Goal: Information Seeking & Learning: Learn about a topic

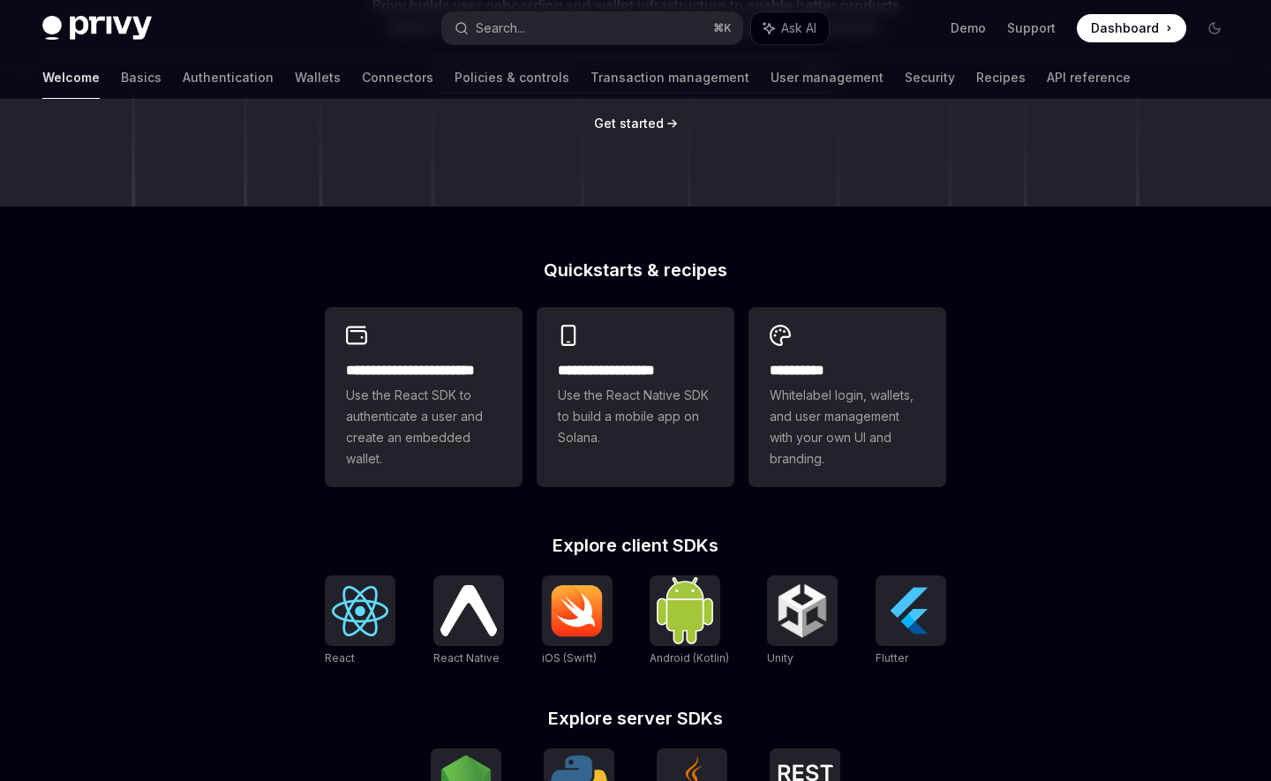
scroll to position [299, 0]
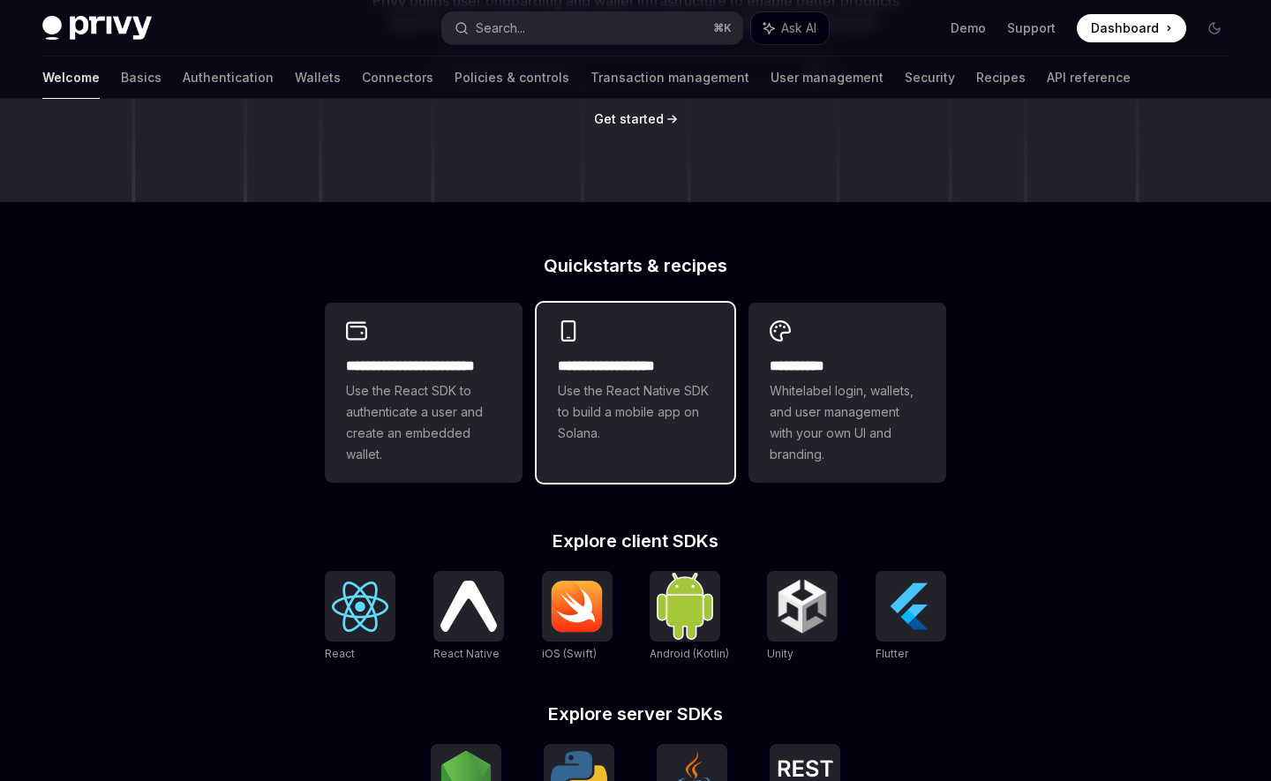
click at [661, 397] on span "Use the React Native SDK to build a mobile app on Solana." at bounding box center [635, 413] width 155 height 64
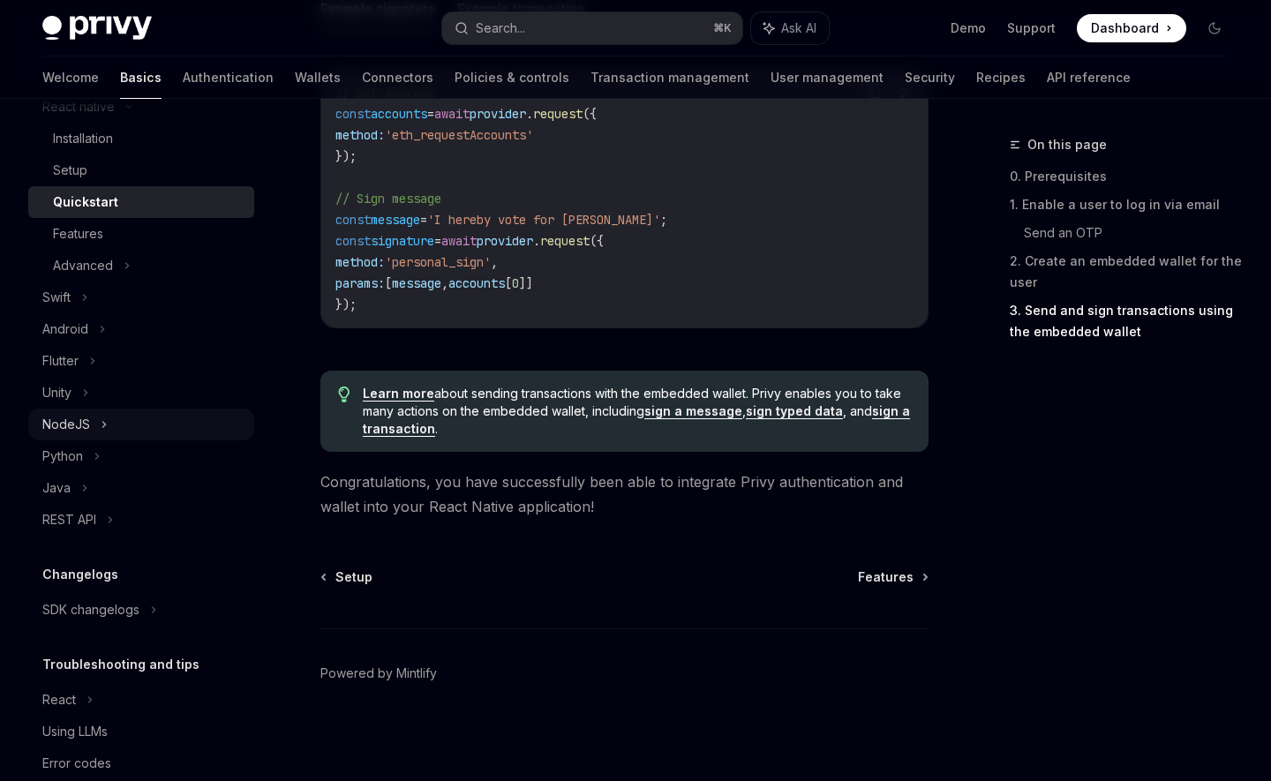
scroll to position [271, 0]
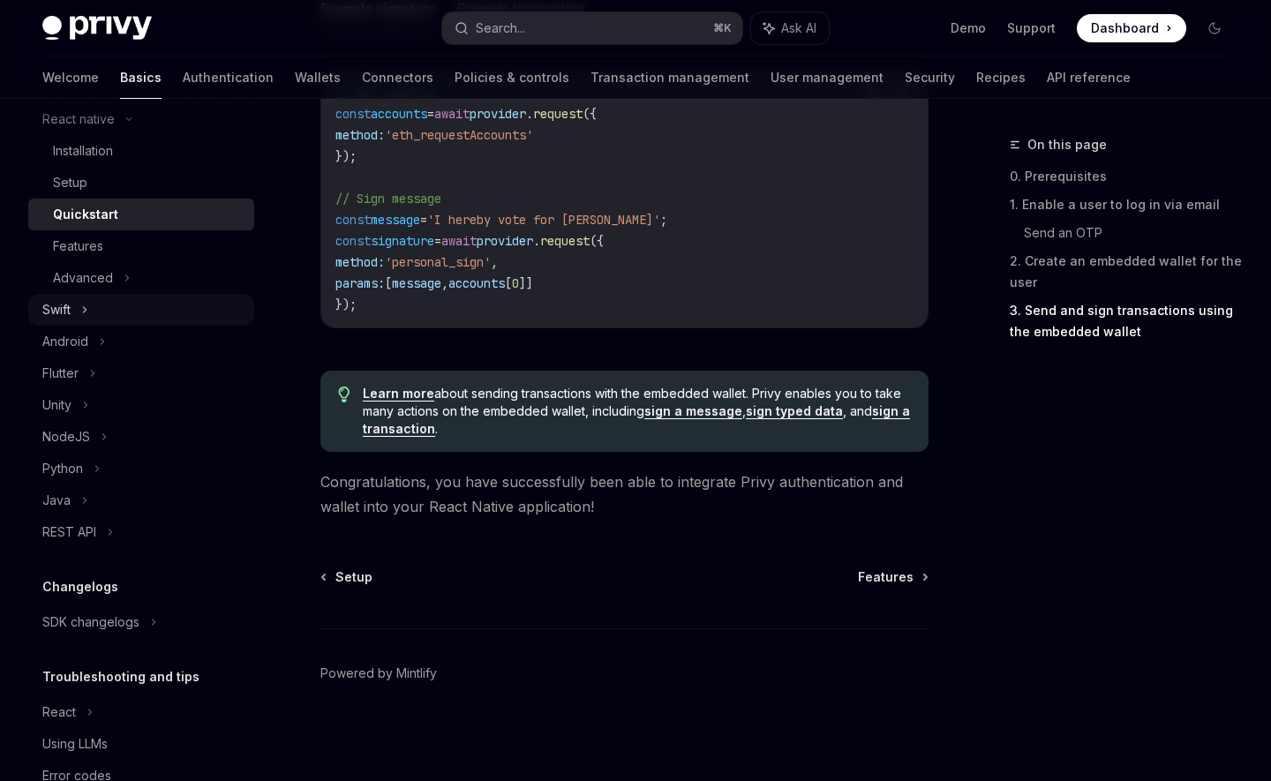
click at [146, 306] on div "Swift" at bounding box center [141, 310] width 226 height 32
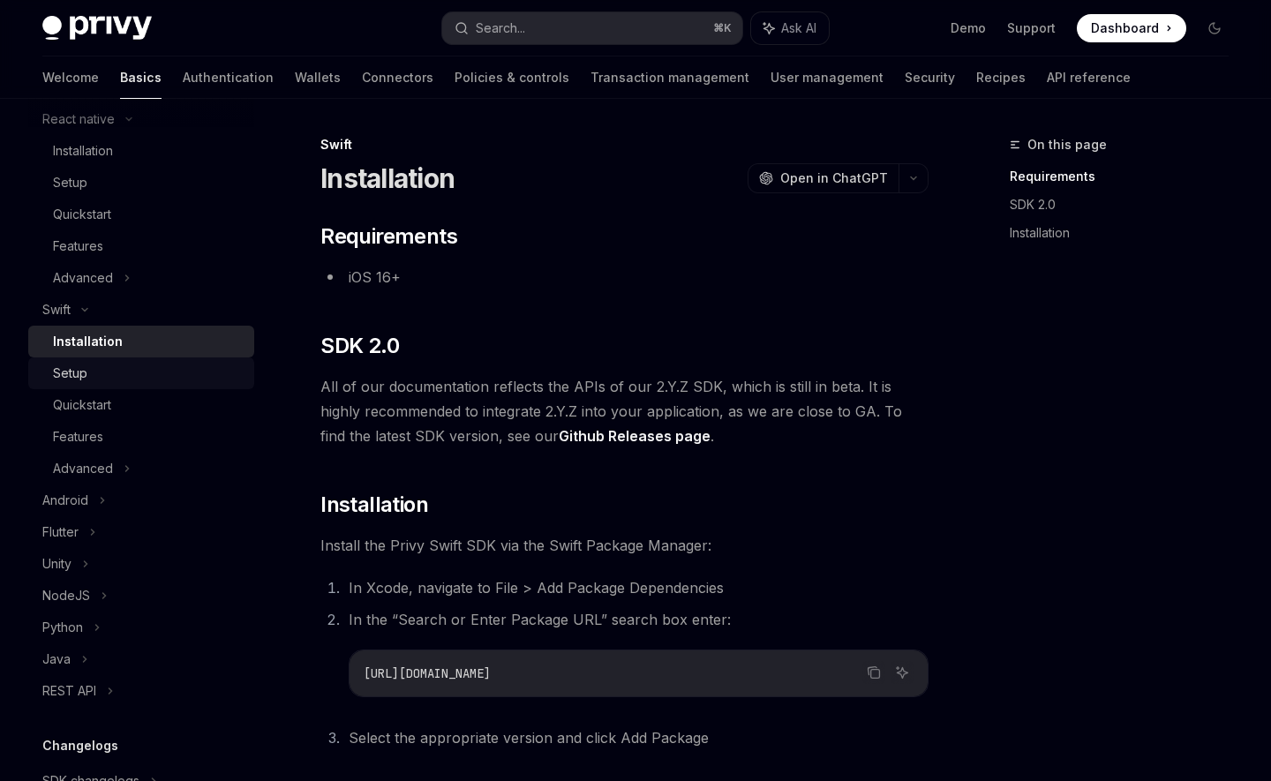
click at [138, 376] on div "Setup" at bounding box center [148, 373] width 191 height 21
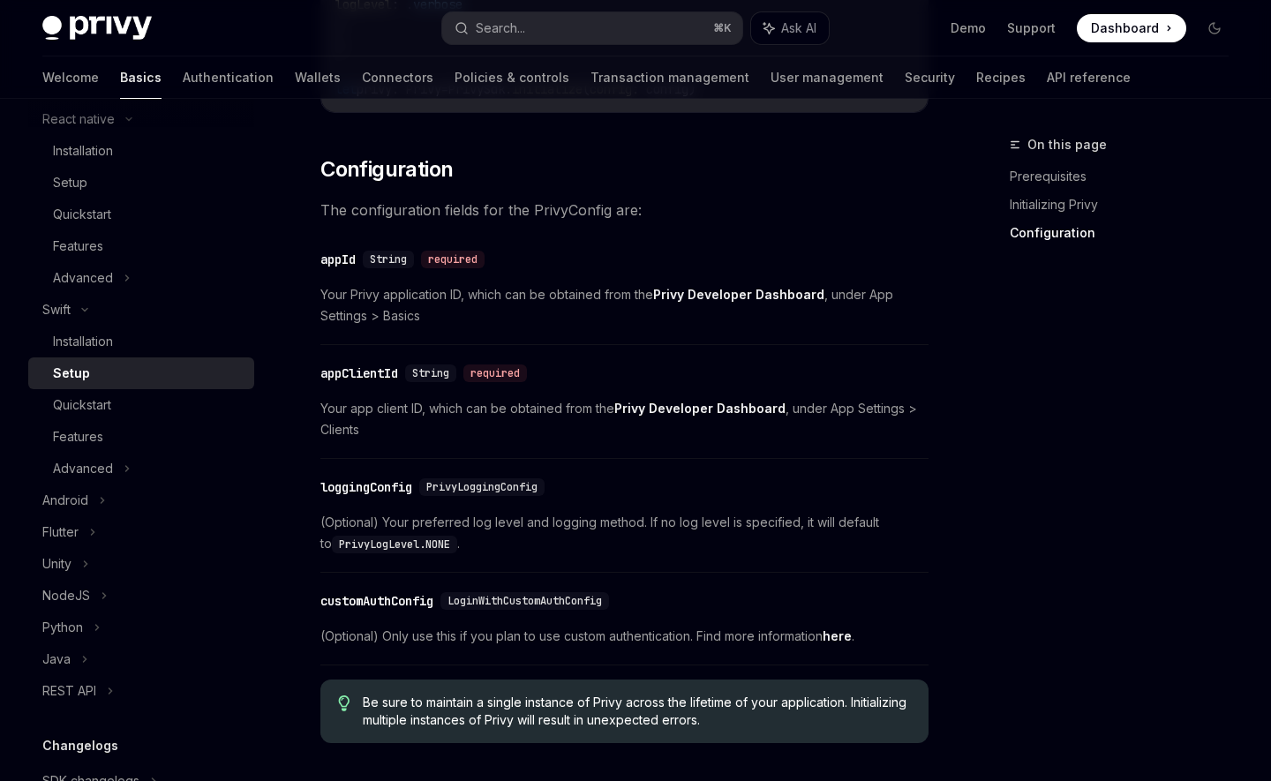
scroll to position [969, 0]
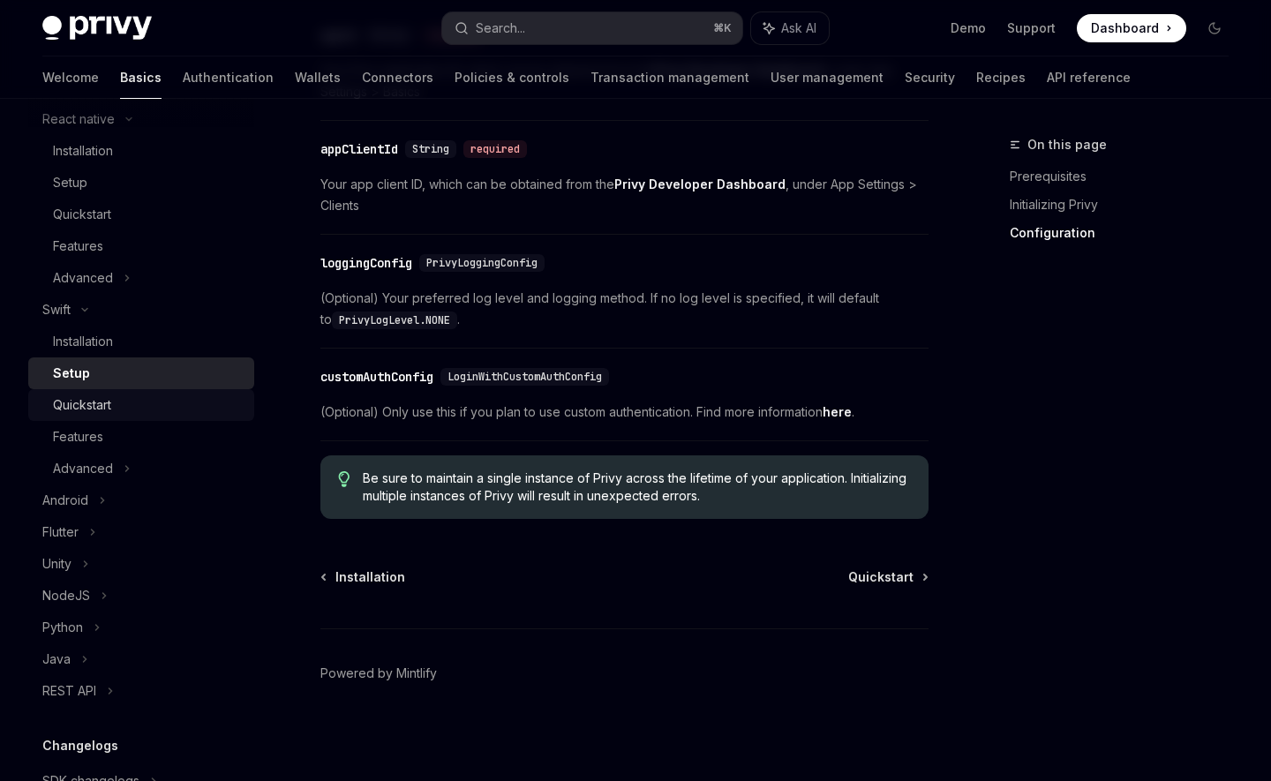
click at [109, 401] on div "Quickstart" at bounding box center [82, 405] width 58 height 21
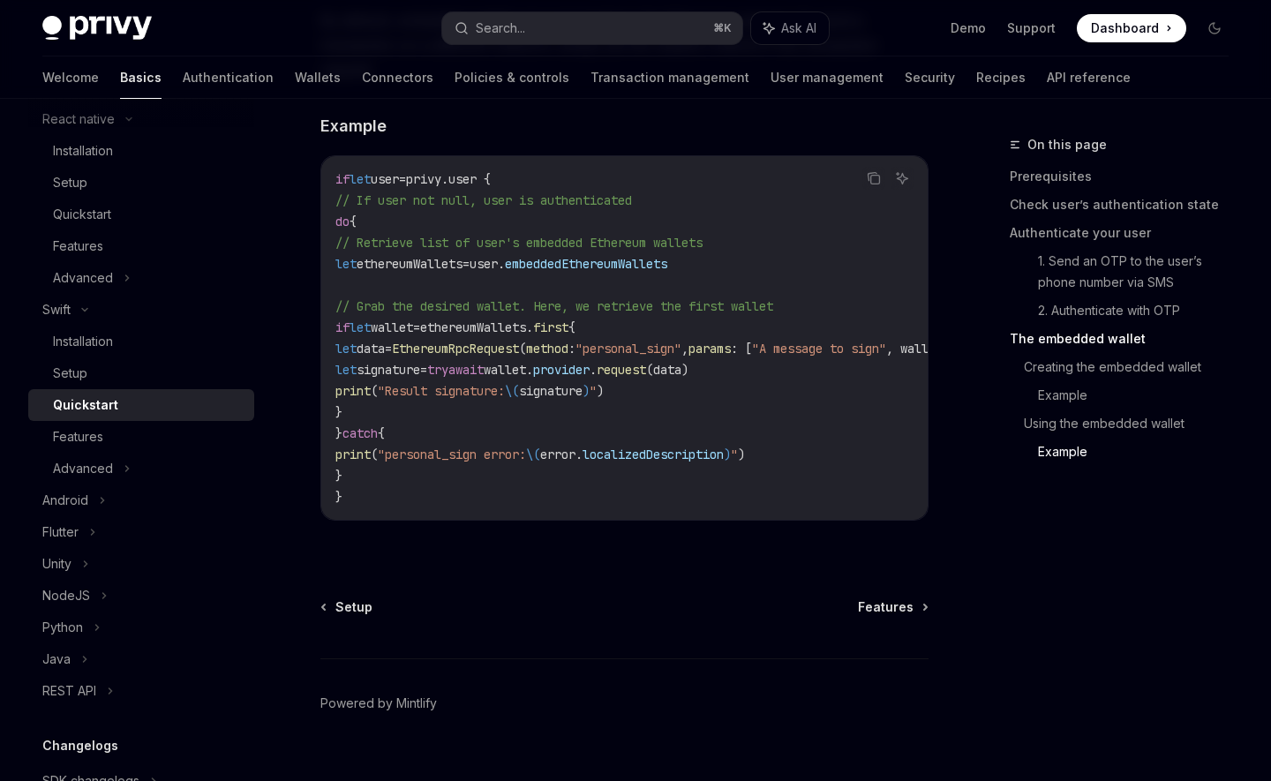
scroll to position [3650, 0]
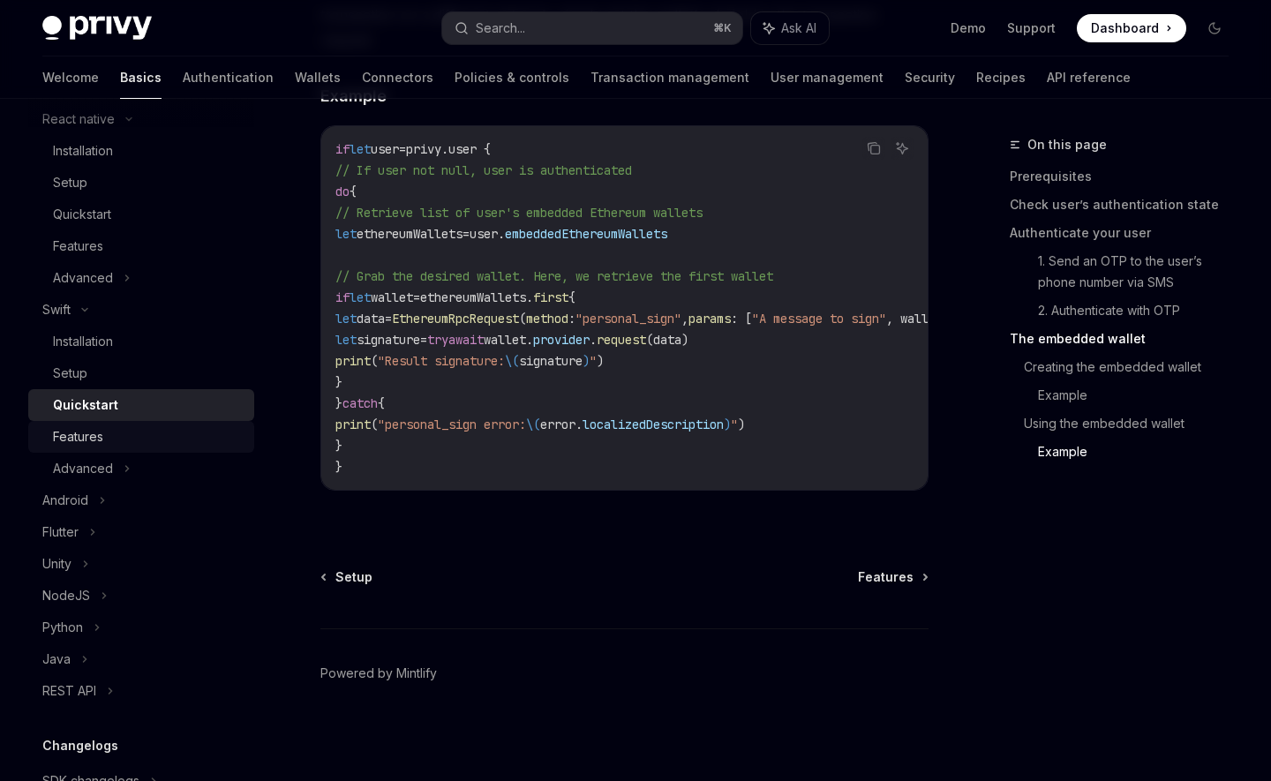
click at [84, 432] on div "Features" at bounding box center [78, 436] width 50 height 21
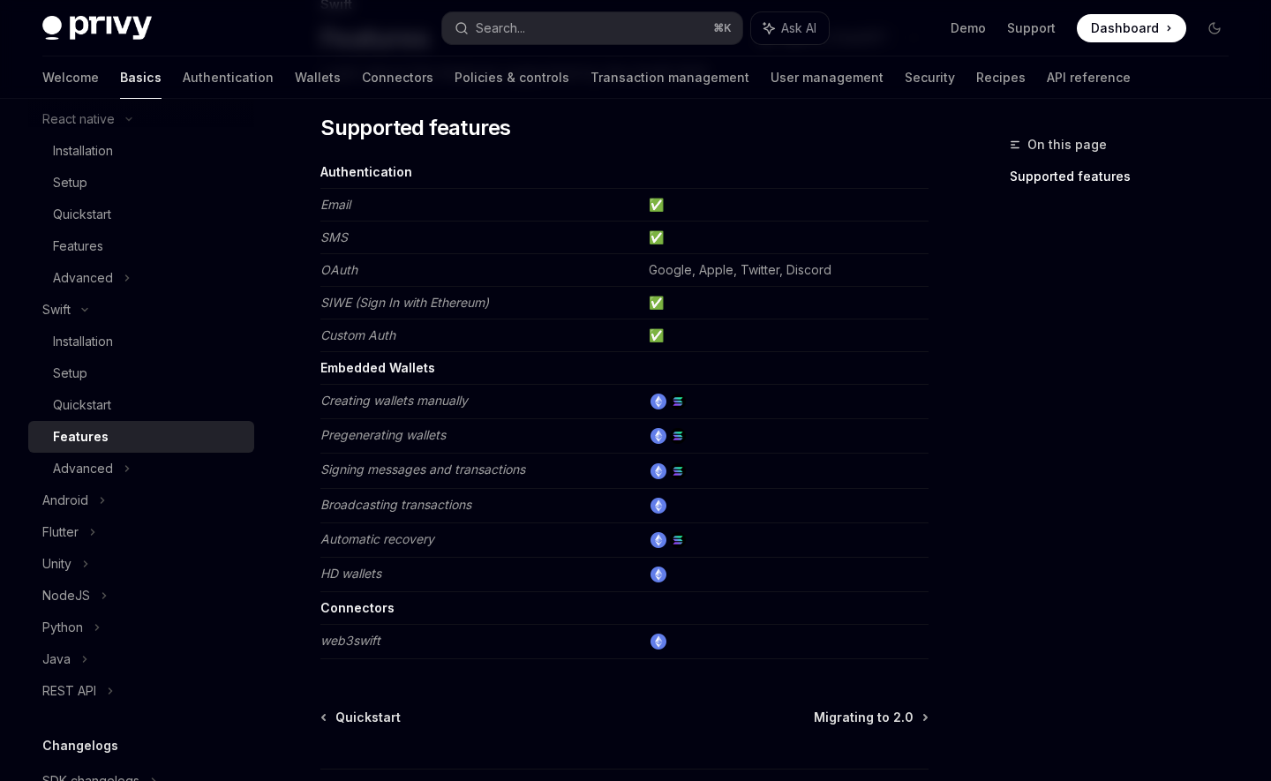
scroll to position [136, 0]
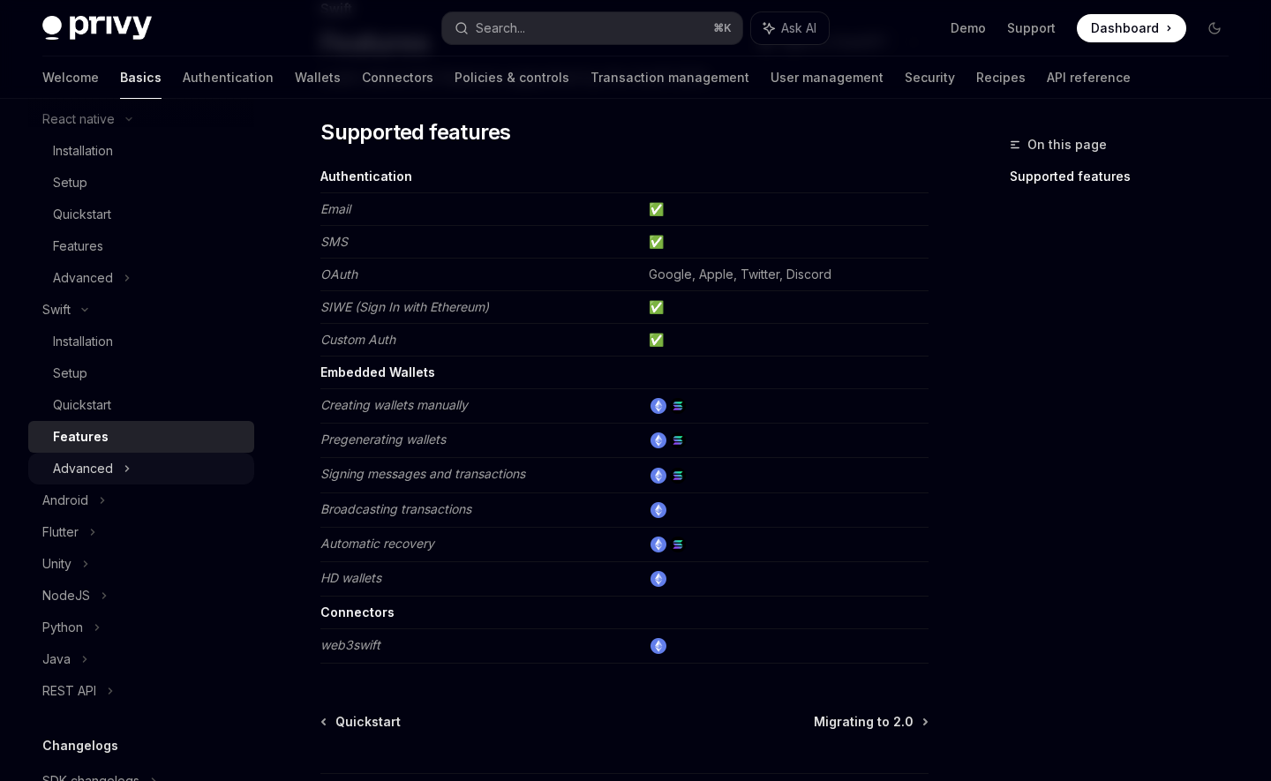
click at [127, 480] on div "Advanced" at bounding box center [141, 469] width 226 height 32
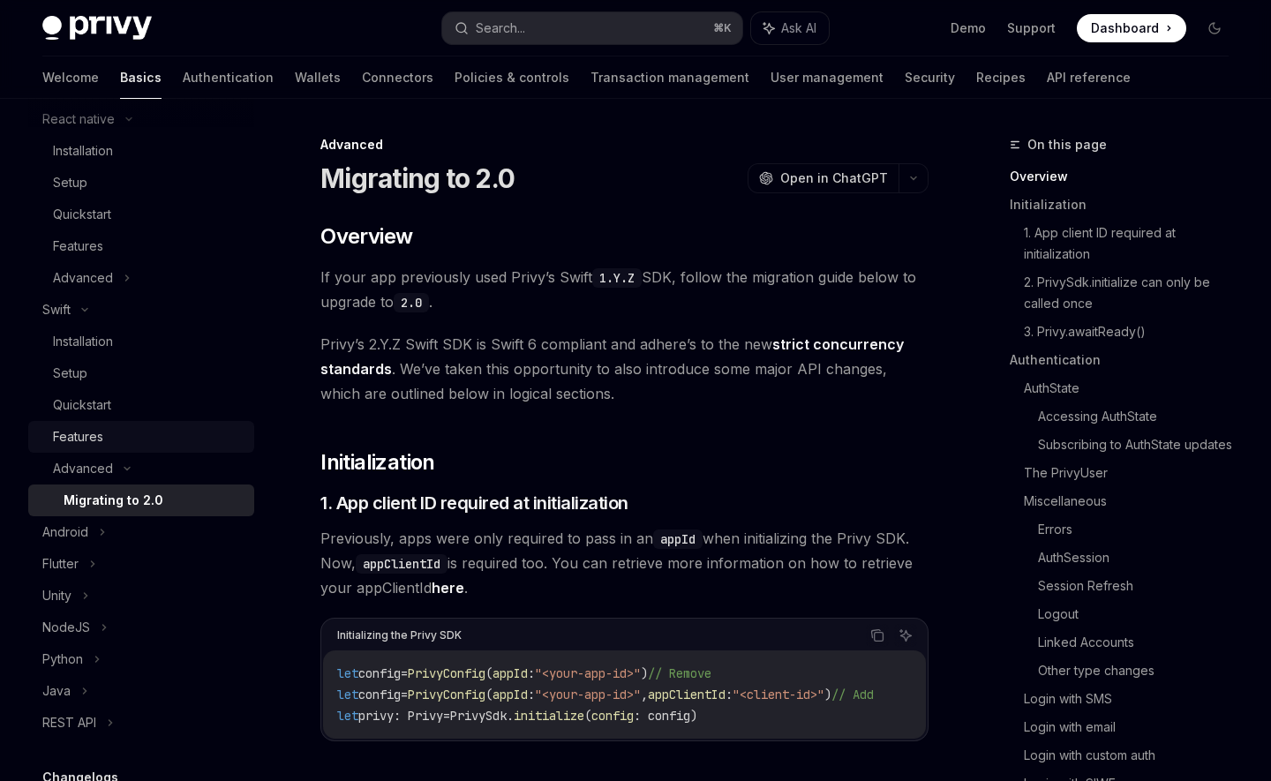
click at [107, 442] on div "Features" at bounding box center [148, 436] width 191 height 21
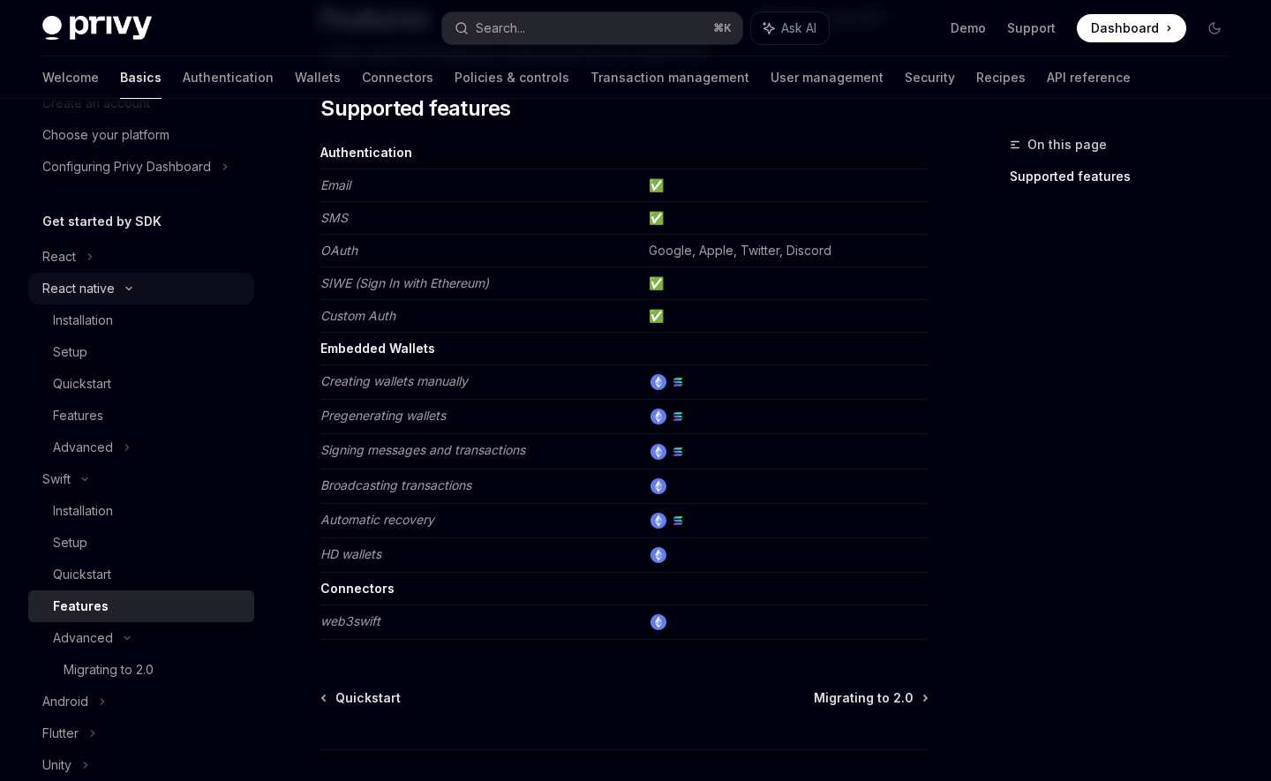
scroll to position [109, 0]
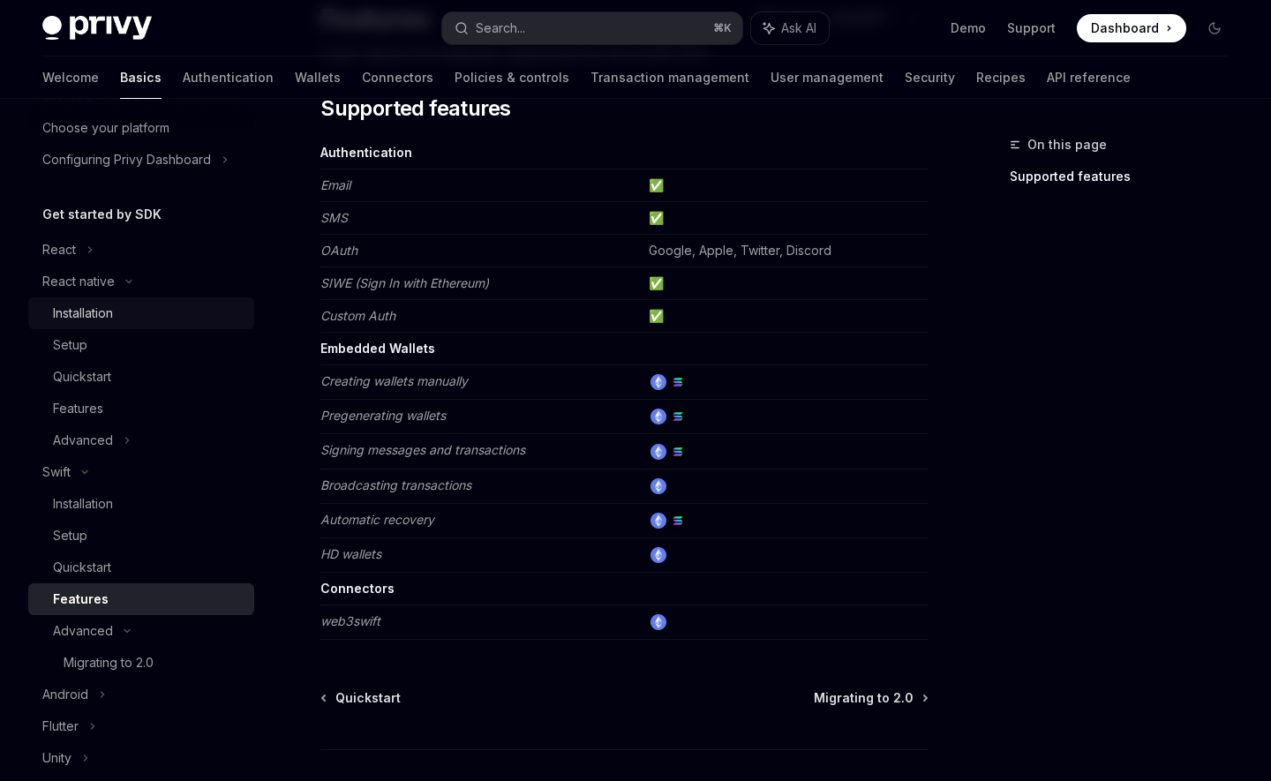
click at [134, 313] on div "Installation" at bounding box center [148, 313] width 191 height 21
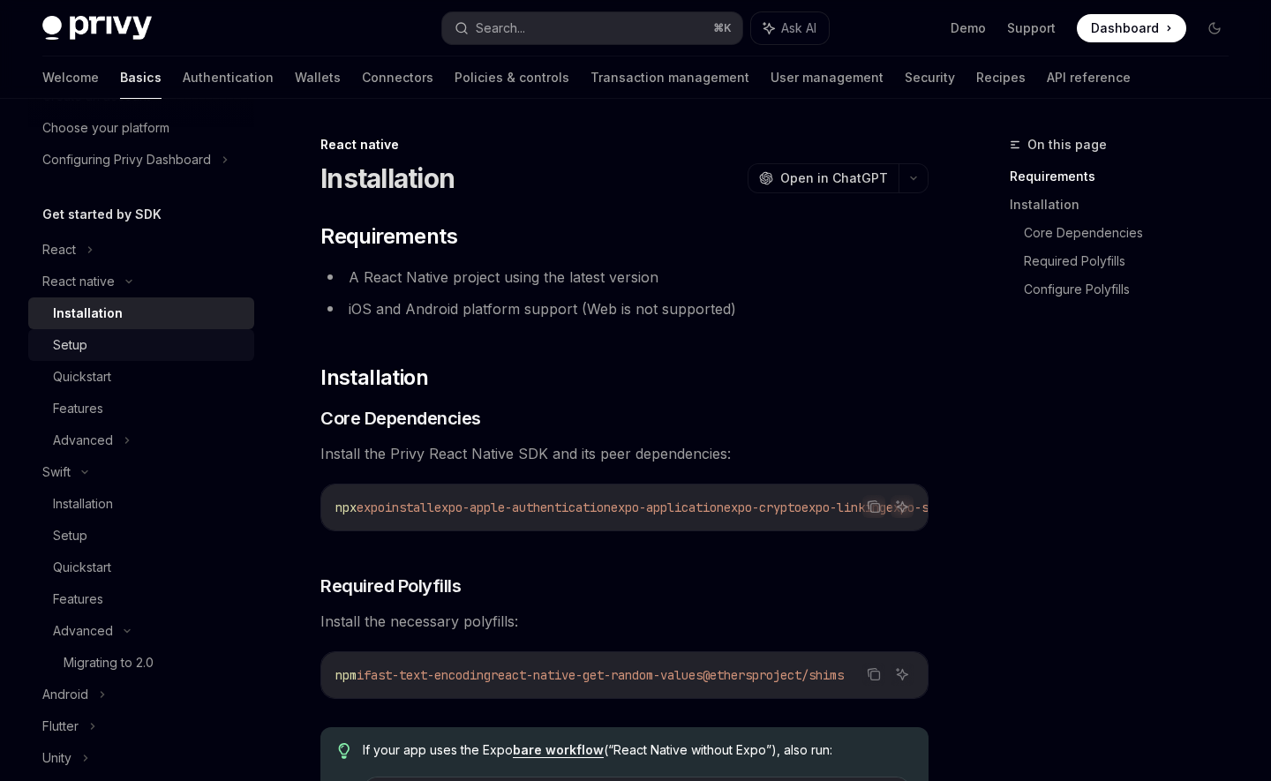
click at [151, 351] on div "Setup" at bounding box center [148, 345] width 191 height 21
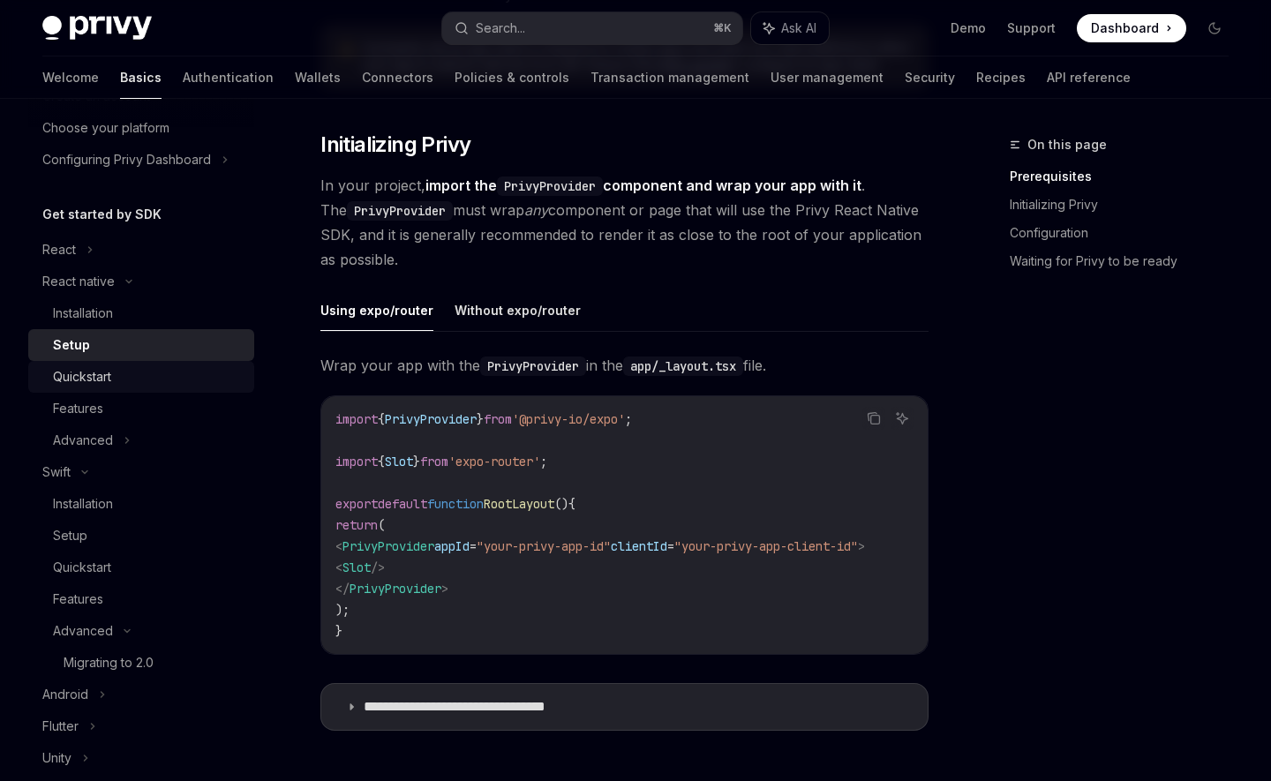
scroll to position [355, 0]
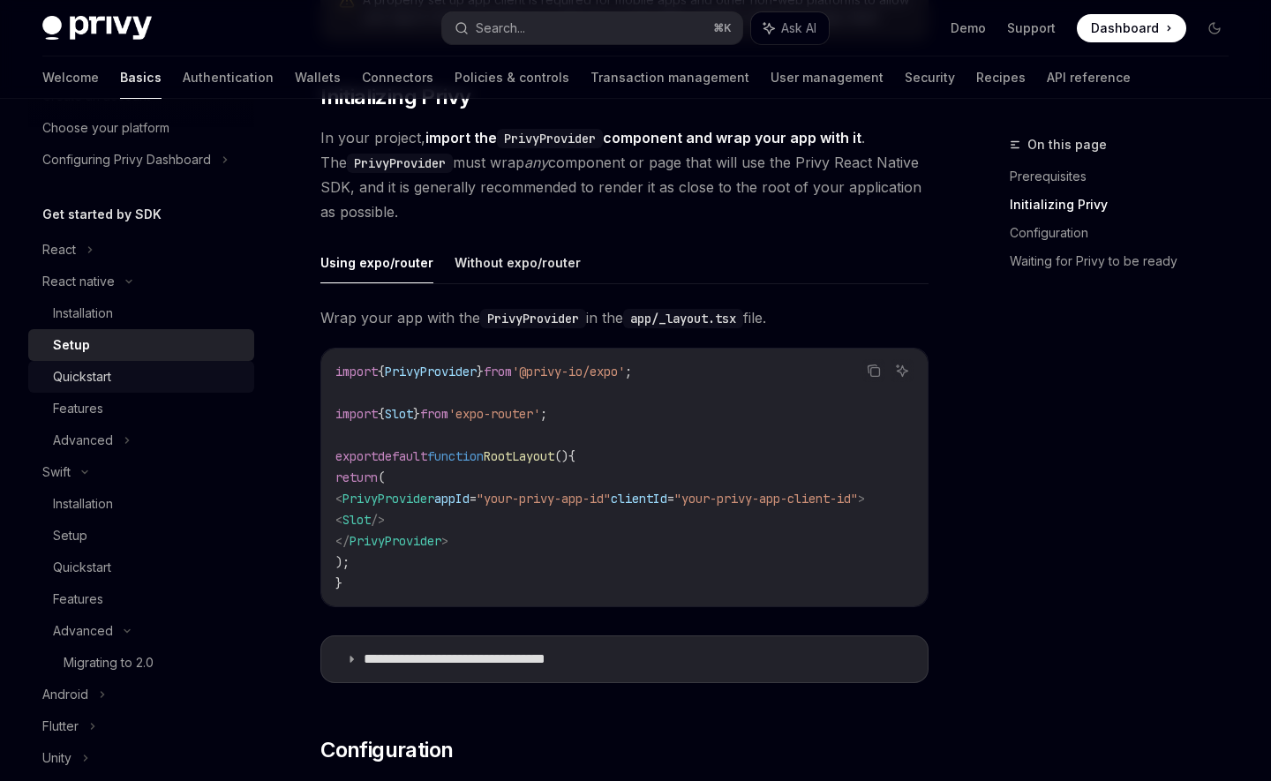
click at [88, 371] on div "Quickstart" at bounding box center [82, 376] width 58 height 21
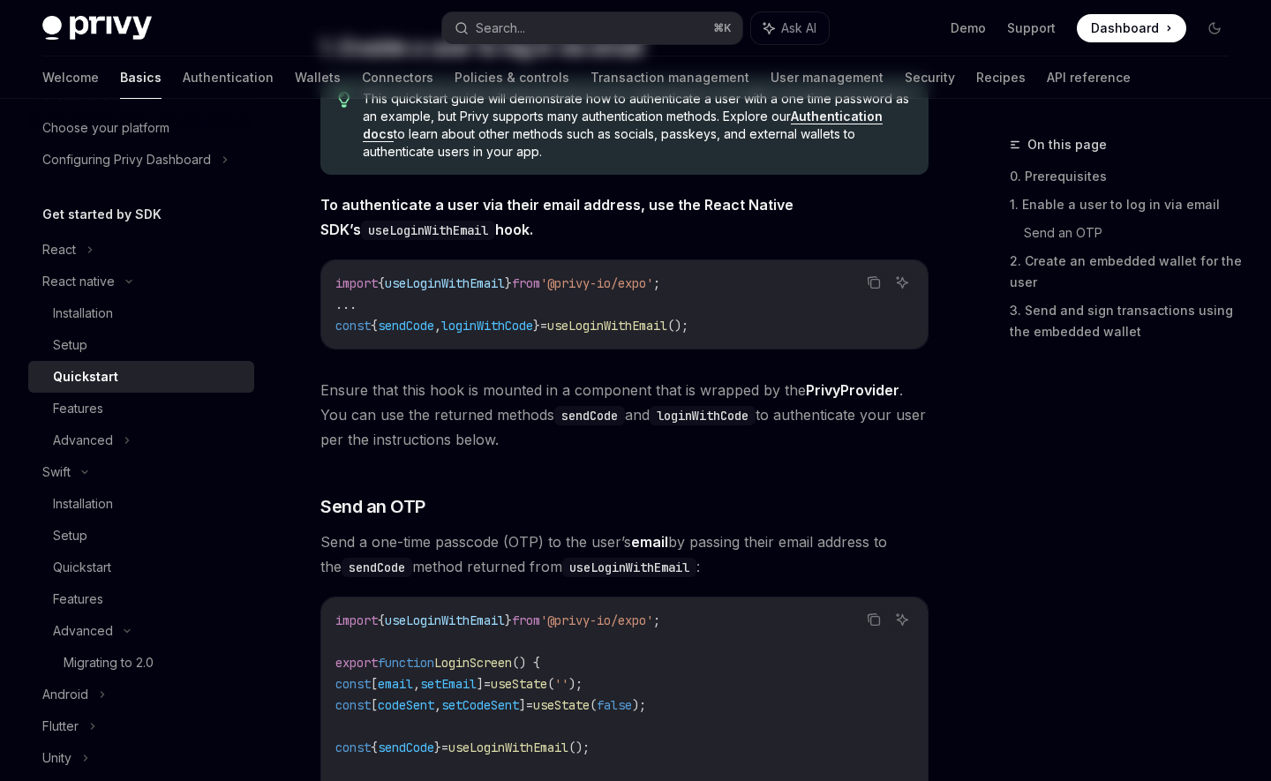
type textarea "*"
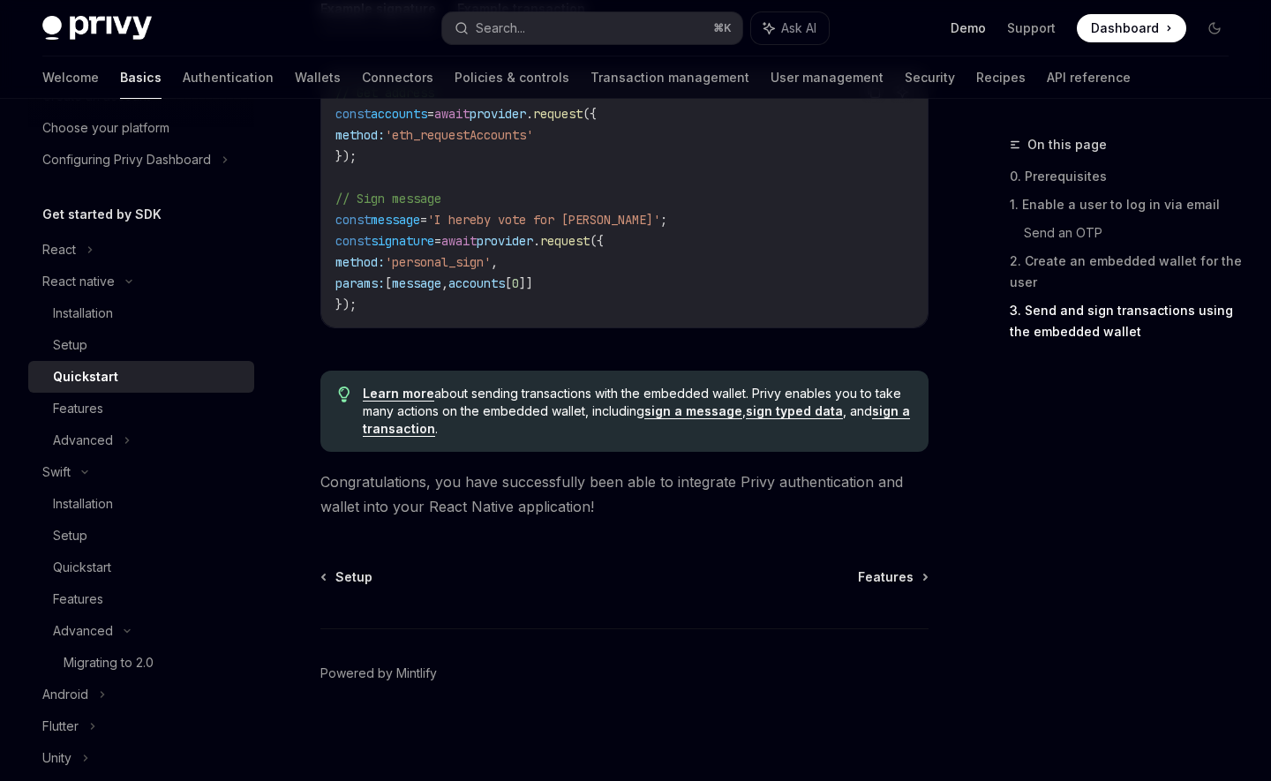
click at [965, 33] on link "Demo" at bounding box center [968, 28] width 35 height 18
